Goal: Task Accomplishment & Management: Use online tool/utility

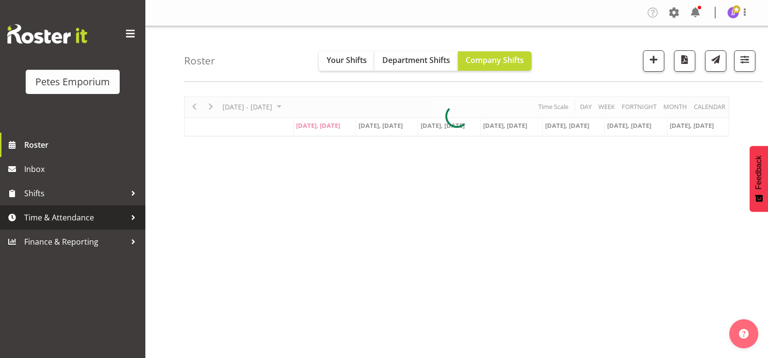
click at [77, 216] on span "Time & Attendance" at bounding box center [75, 217] width 102 height 15
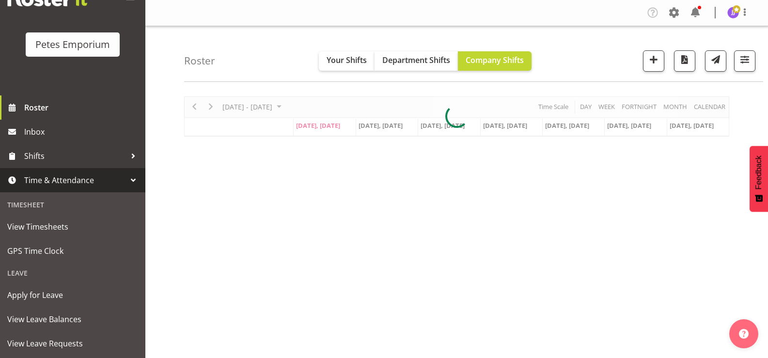
scroll to position [86, 0]
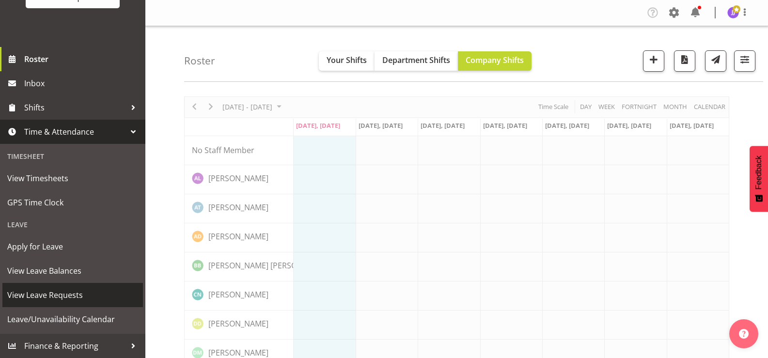
click at [86, 294] on span "View Leave Requests" at bounding box center [72, 295] width 131 height 15
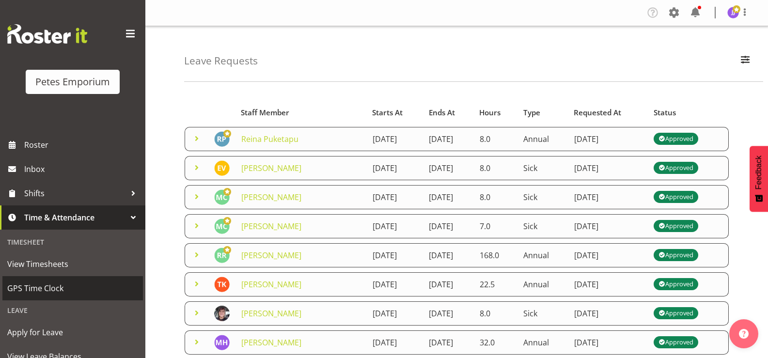
click at [61, 287] on span "GPS Time Clock" at bounding box center [72, 288] width 131 height 15
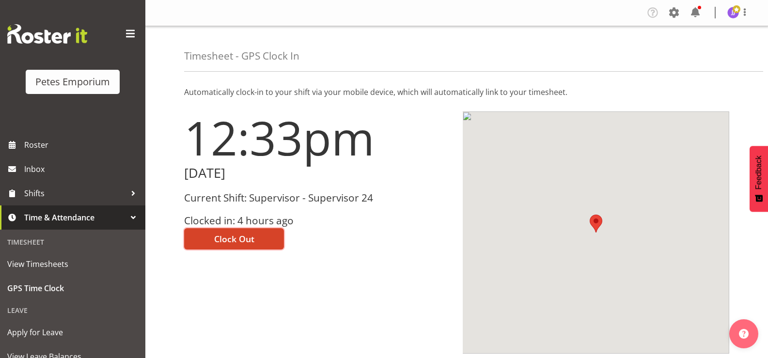
click at [219, 240] on span "Clock Out" at bounding box center [234, 239] width 40 height 13
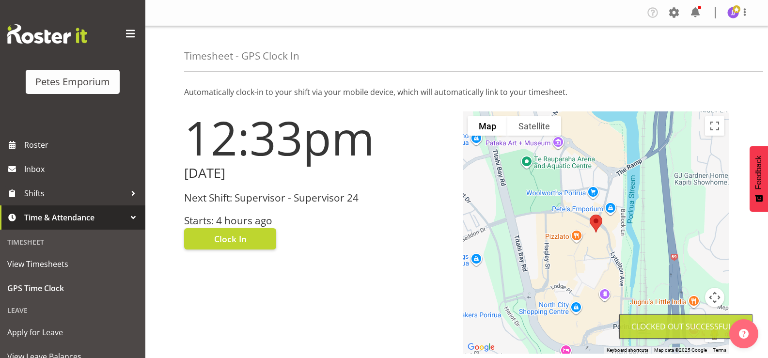
click at [730, 16] on img at bounding box center [734, 13] width 12 height 12
click at [742, 16] on span at bounding box center [745, 12] width 12 height 12
click at [734, 11] on span at bounding box center [737, 9] width 8 height 8
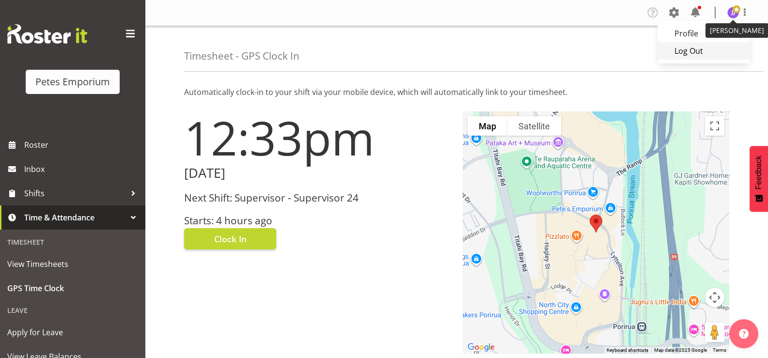
click at [692, 51] on link "Log Out" at bounding box center [704, 50] width 93 height 17
